Goal: Task Accomplishment & Management: Manage account settings

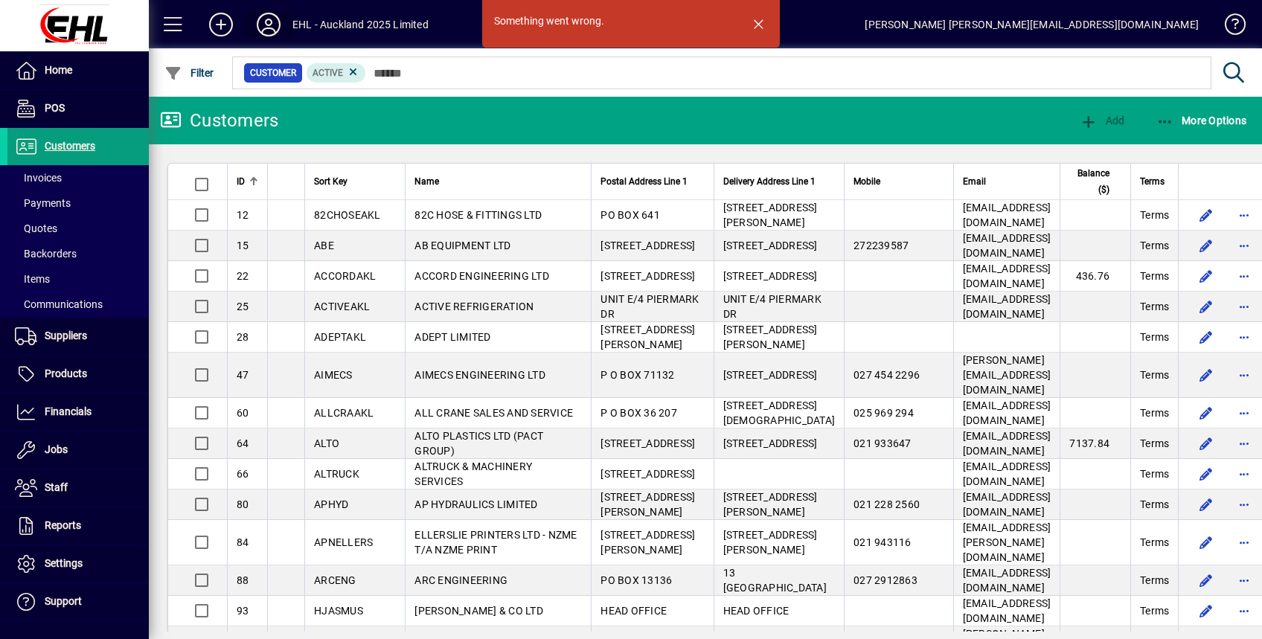
click at [276, 28] on icon at bounding box center [269, 25] width 30 height 24
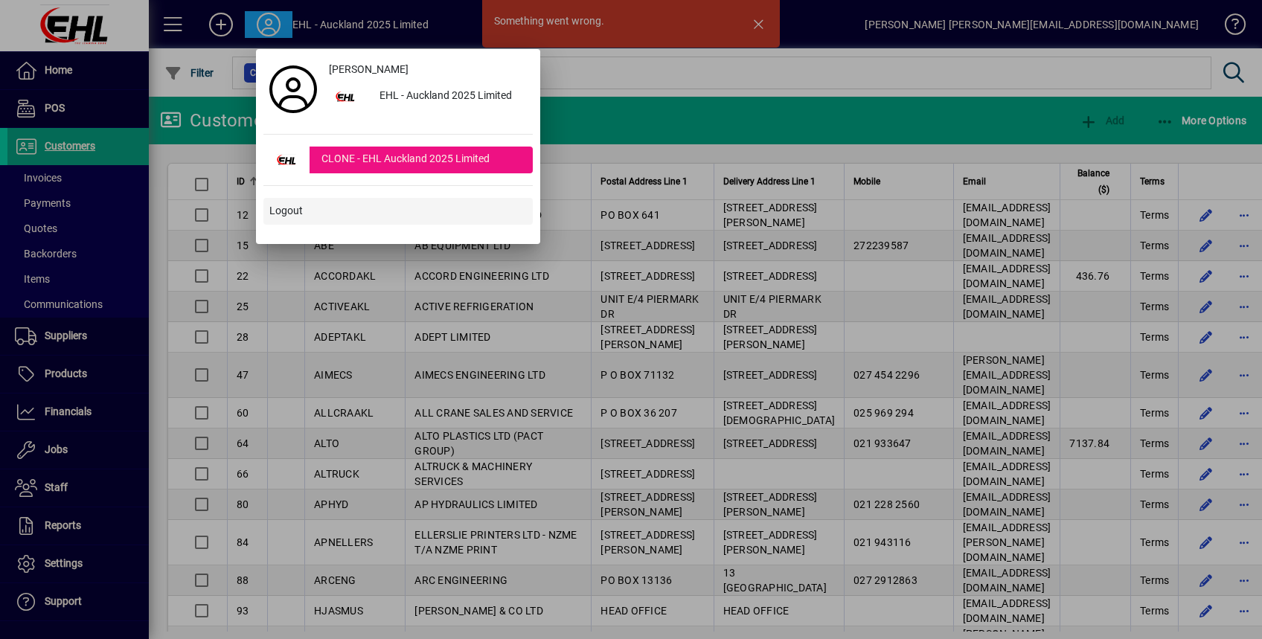
drag, startPoint x: 291, startPoint y: 211, endPoint x: 298, endPoint y: 216, distance: 8.7
click at [290, 211] on span "Logout" at bounding box center [285, 211] width 33 height 16
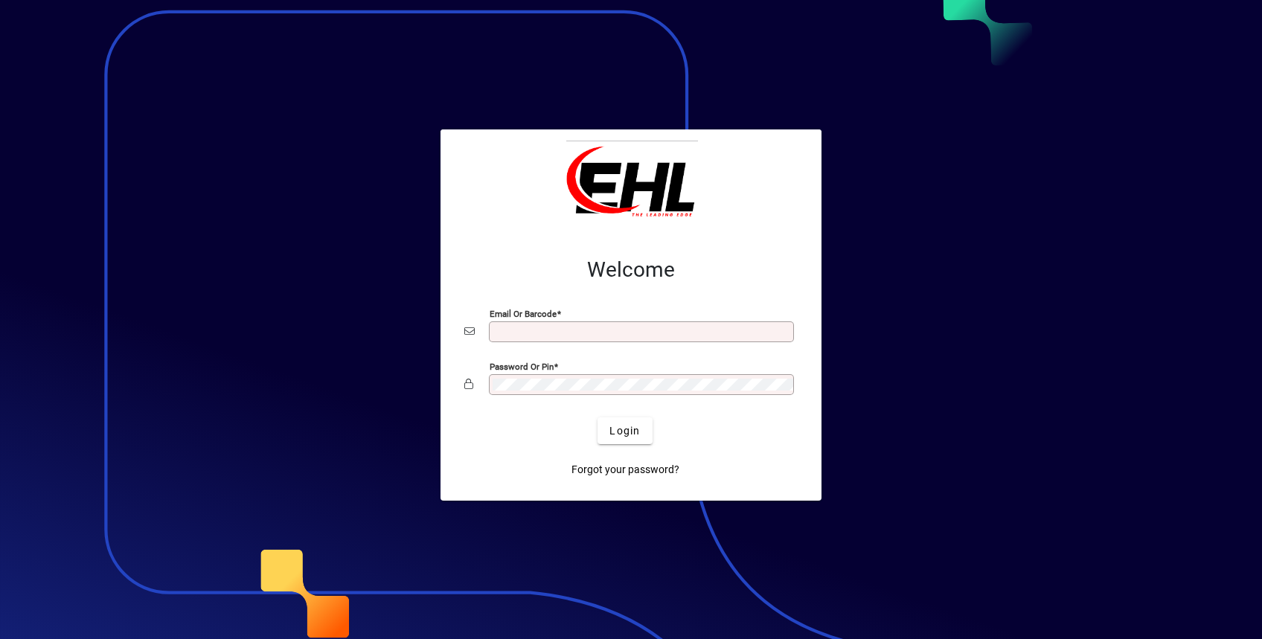
type input "**********"
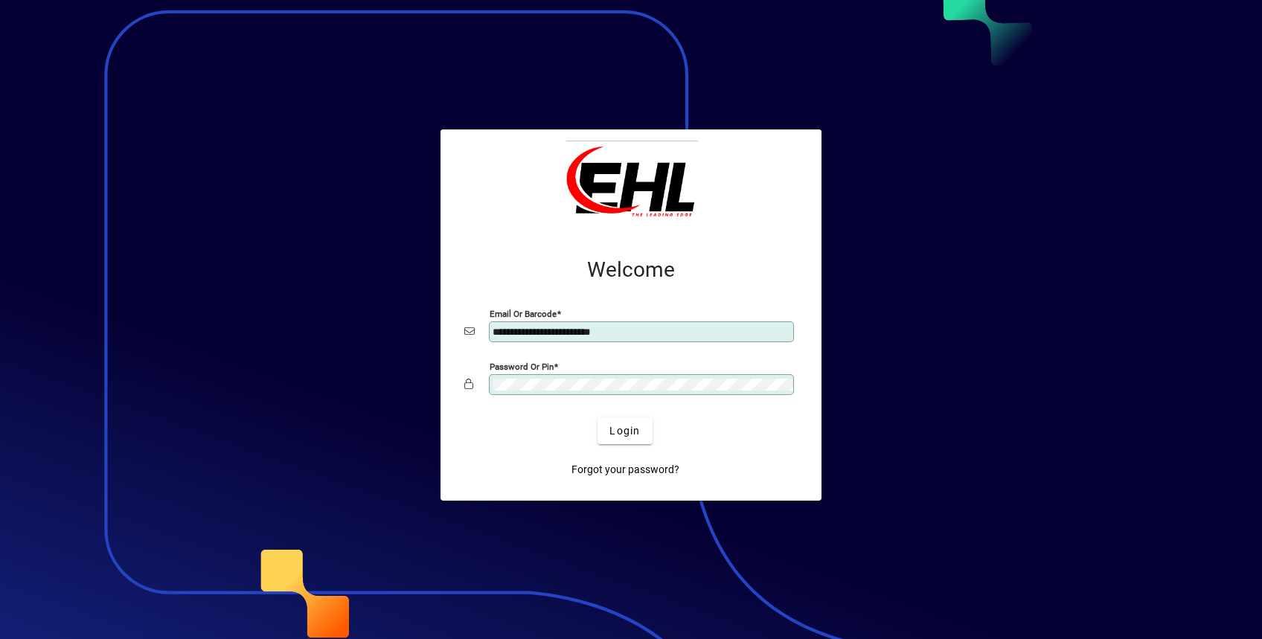
click at [1026, 307] on div at bounding box center [631, 319] width 1262 height 639
click at [1045, 307] on div at bounding box center [631, 319] width 1262 height 639
